Goal: Task Accomplishment & Management: Manage account settings

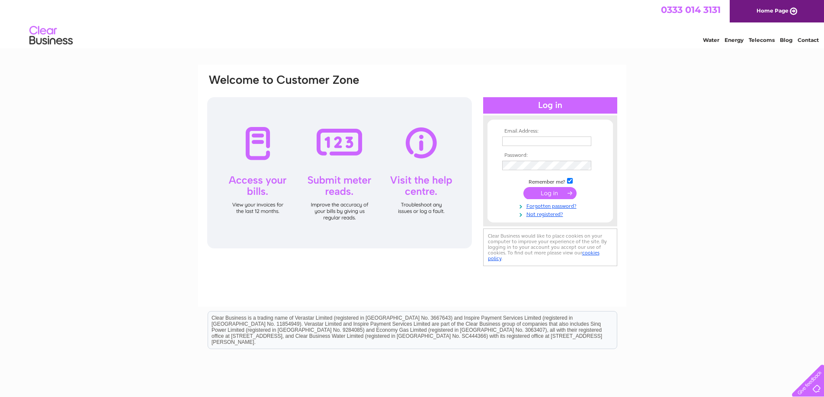
click at [523, 145] on input "text" at bounding box center [546, 142] width 89 height 10
type input "kamranhanif_7733@hotmail.com"
click at [523, 188] on input "submit" at bounding box center [549, 194] width 53 height 12
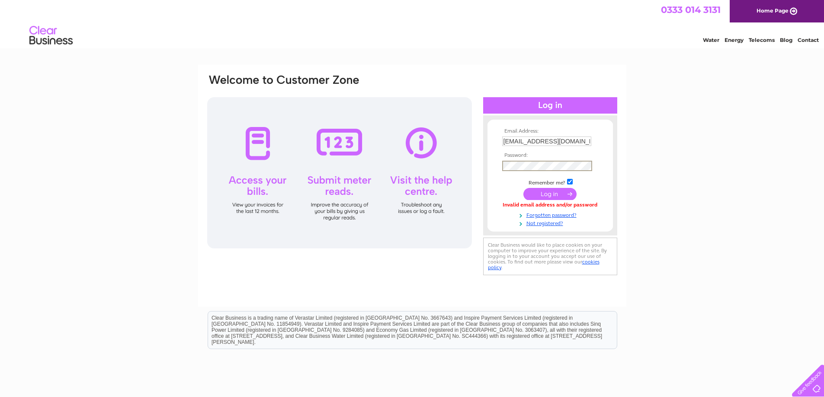
click at [523, 188] on input "submit" at bounding box center [549, 194] width 53 height 12
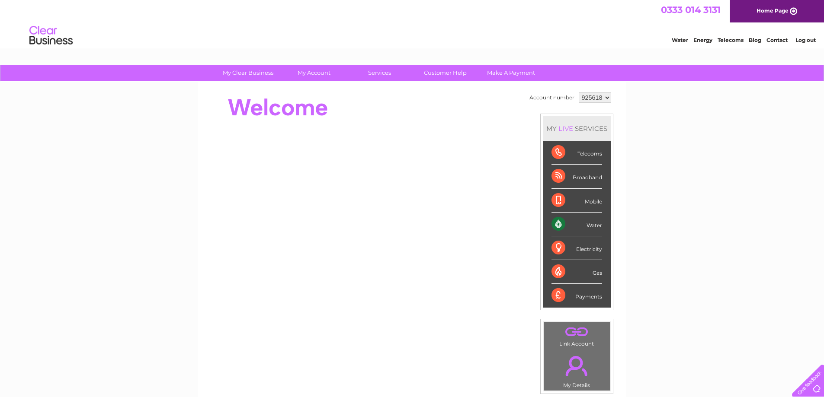
click at [574, 224] on div "Water" at bounding box center [576, 225] width 51 height 24
click at [551, 224] on div "Water" at bounding box center [576, 225] width 51 height 24
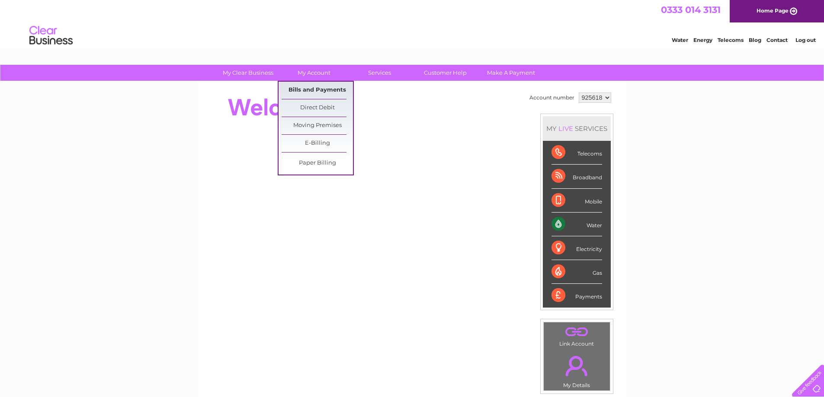
click at [311, 87] on link "Bills and Payments" at bounding box center [317, 90] width 71 height 17
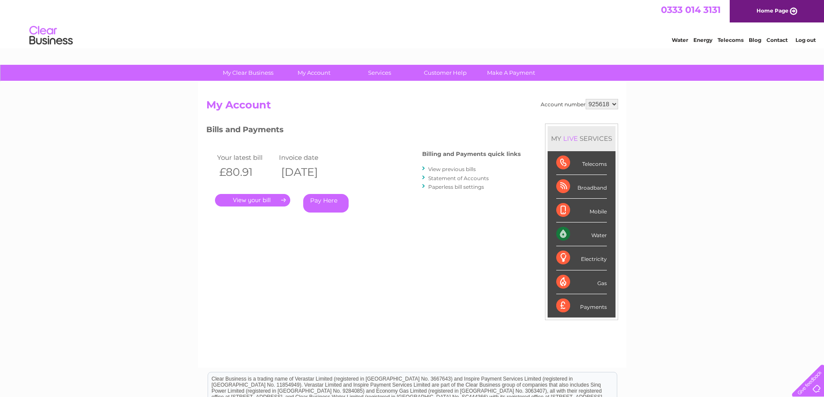
click at [260, 202] on link "." at bounding box center [252, 200] width 75 height 13
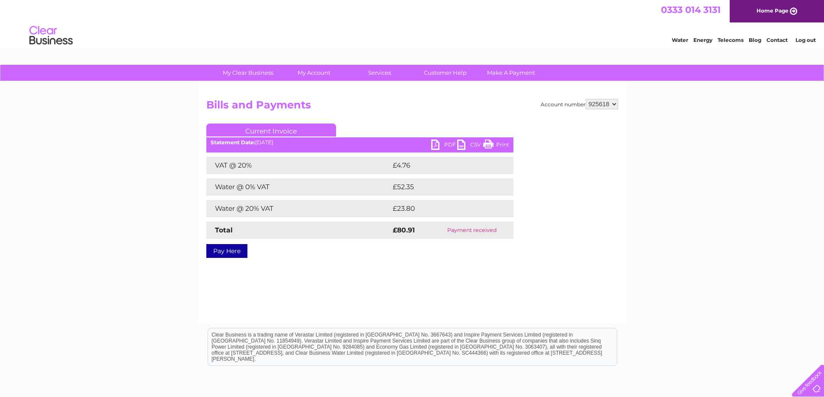
click at [448, 144] on link "PDF" at bounding box center [444, 146] width 26 height 13
click at [273, 131] on link "Current Invoice" at bounding box center [271, 130] width 130 height 13
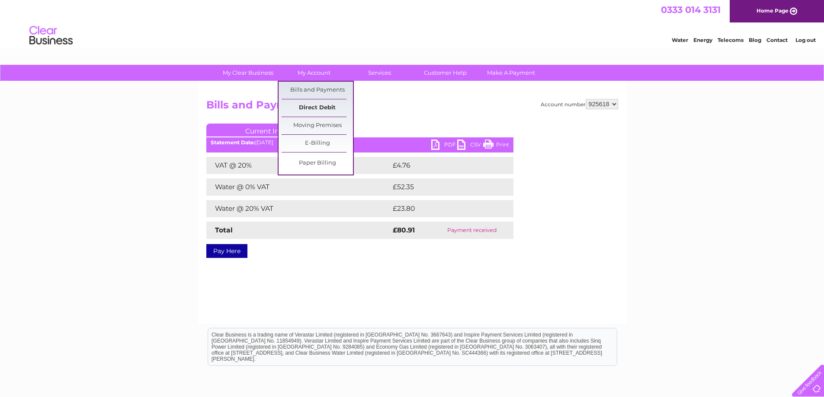
click at [313, 108] on link "Direct Debit" at bounding box center [317, 107] width 71 height 17
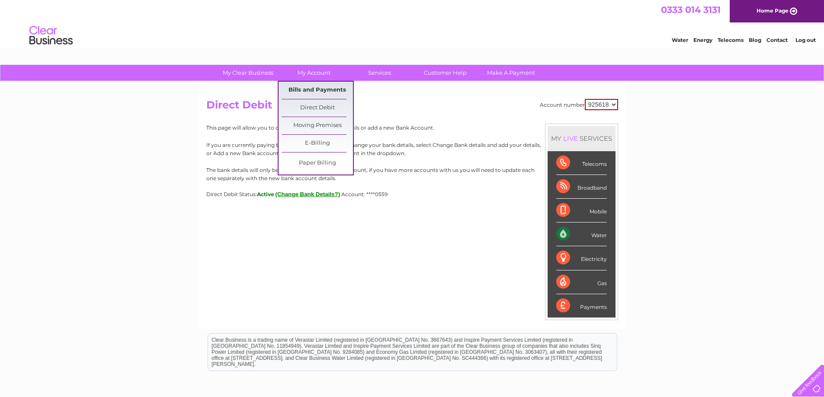
click at [322, 93] on link "Bills and Payments" at bounding box center [317, 90] width 71 height 17
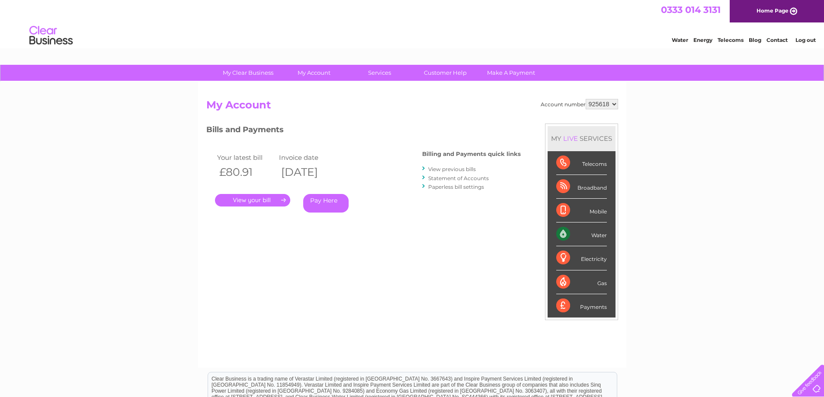
click at [438, 170] on link "View previous bills" at bounding box center [452, 169] width 48 height 6
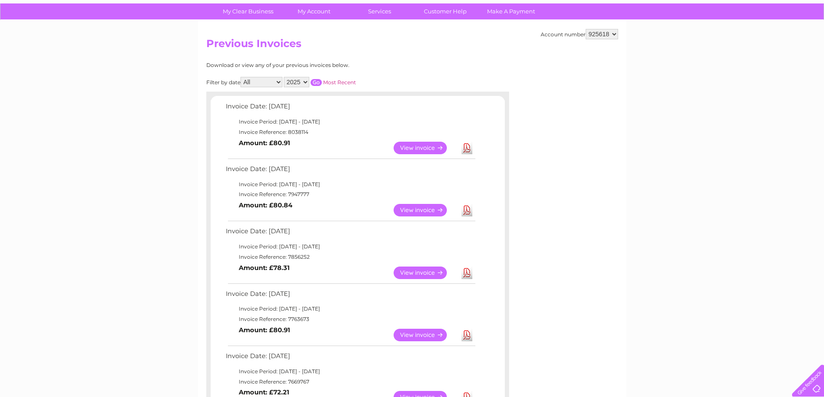
scroll to position [86, 0]
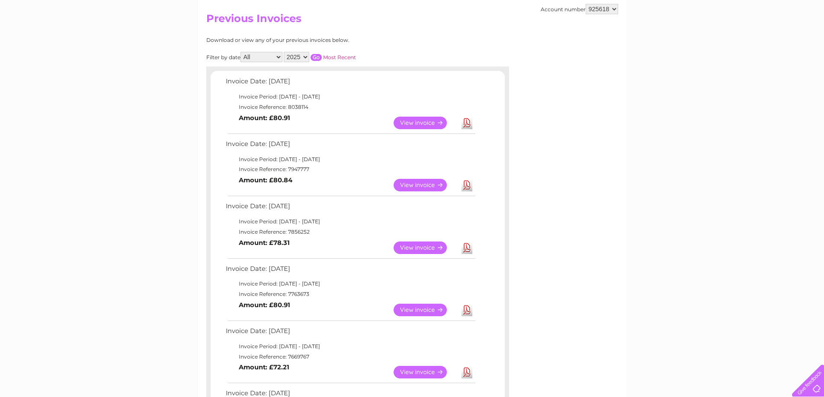
click at [423, 186] on link "View" at bounding box center [426, 185] width 64 height 13
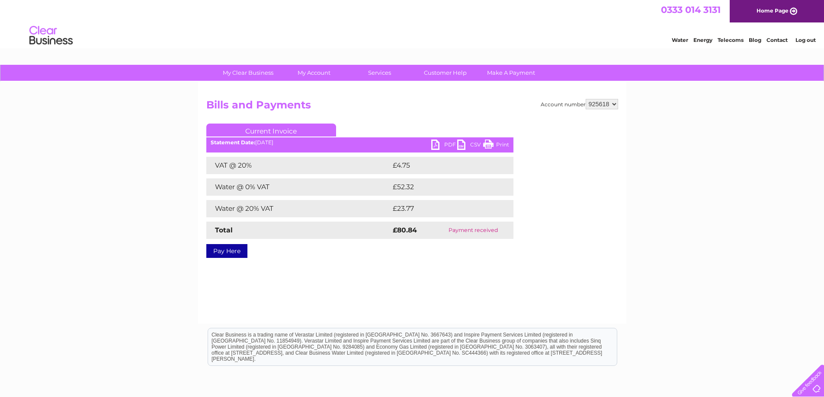
click at [448, 144] on link "PDF" at bounding box center [444, 146] width 26 height 13
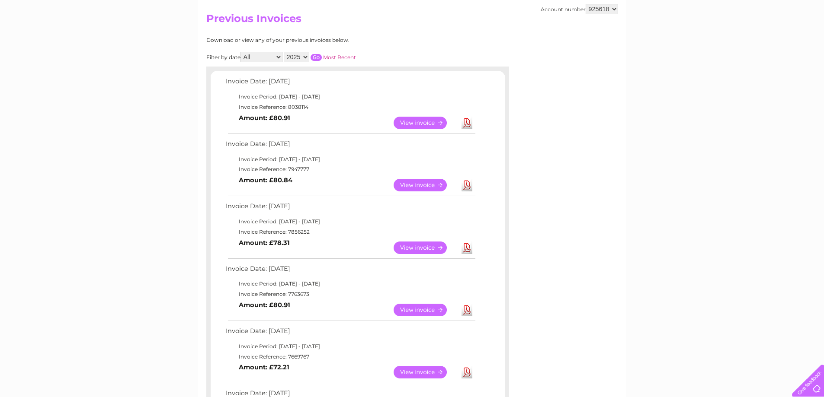
click at [410, 246] on link "View" at bounding box center [426, 248] width 64 height 13
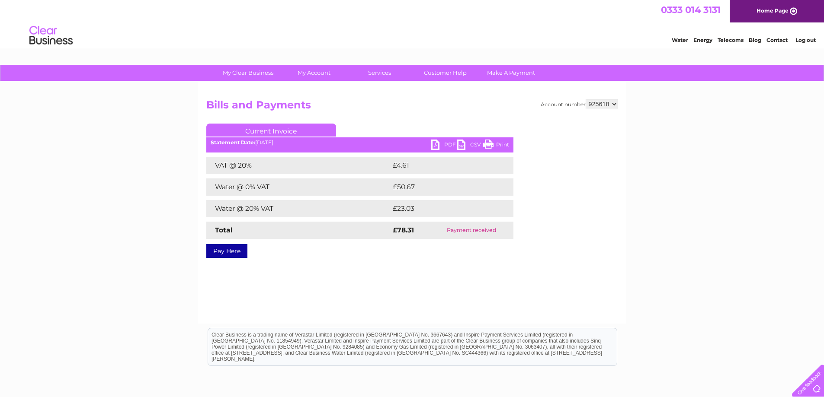
click at [443, 141] on link "PDF" at bounding box center [444, 146] width 26 height 13
